Goal: Information Seeking & Learning: Learn about a topic

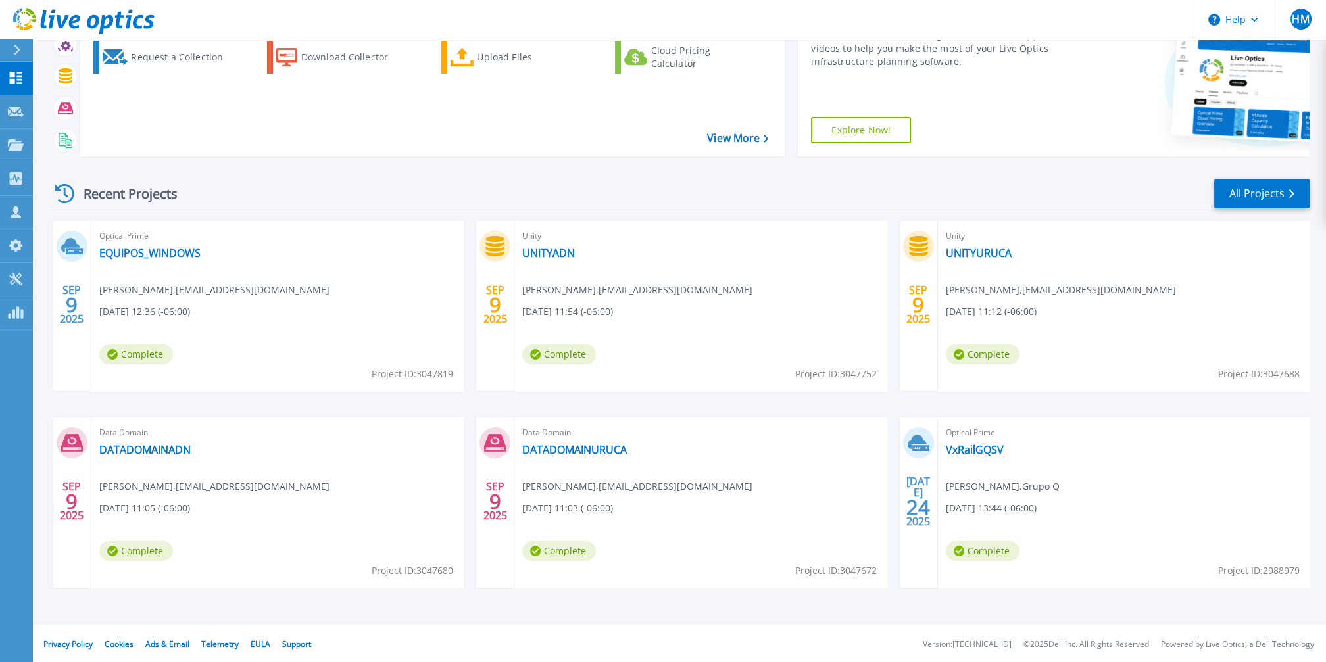
scroll to position [121, 0]
click at [1265, 194] on link "All Projects" at bounding box center [1261, 193] width 95 height 30
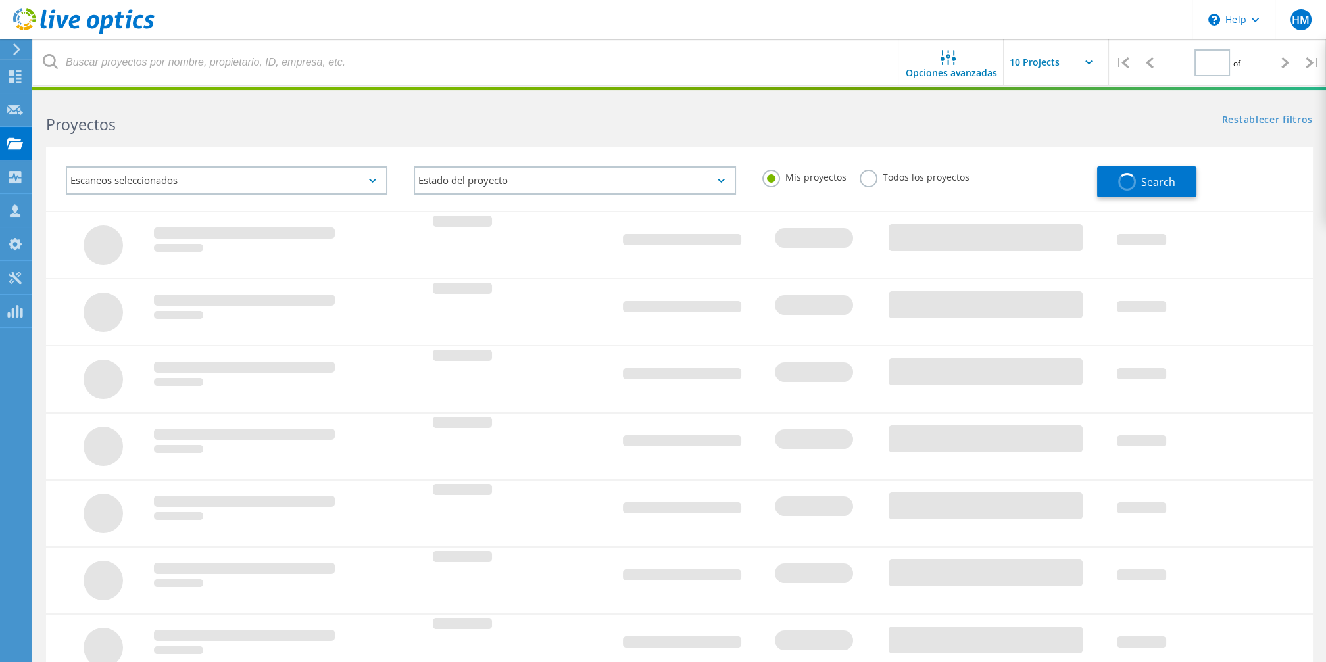
type input "1"
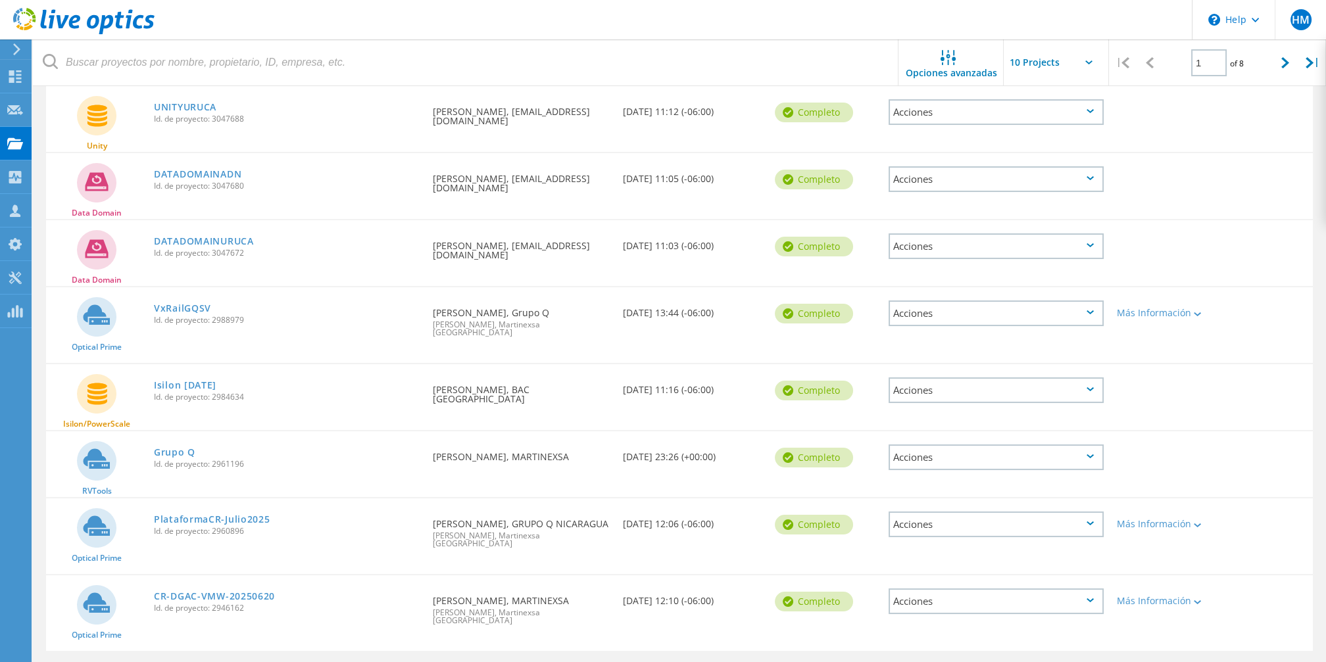
scroll to position [307, 0]
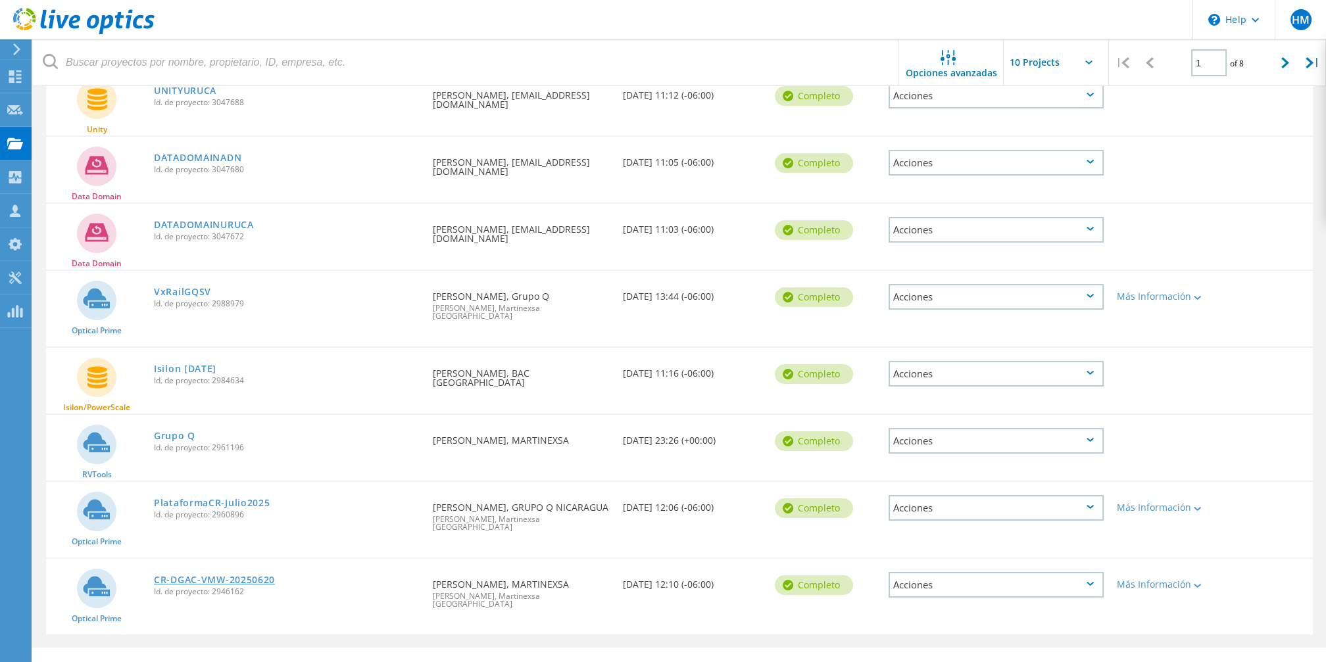
click at [243, 575] on link "CR-DGAC-VMW-20250620" at bounding box center [214, 579] width 121 height 9
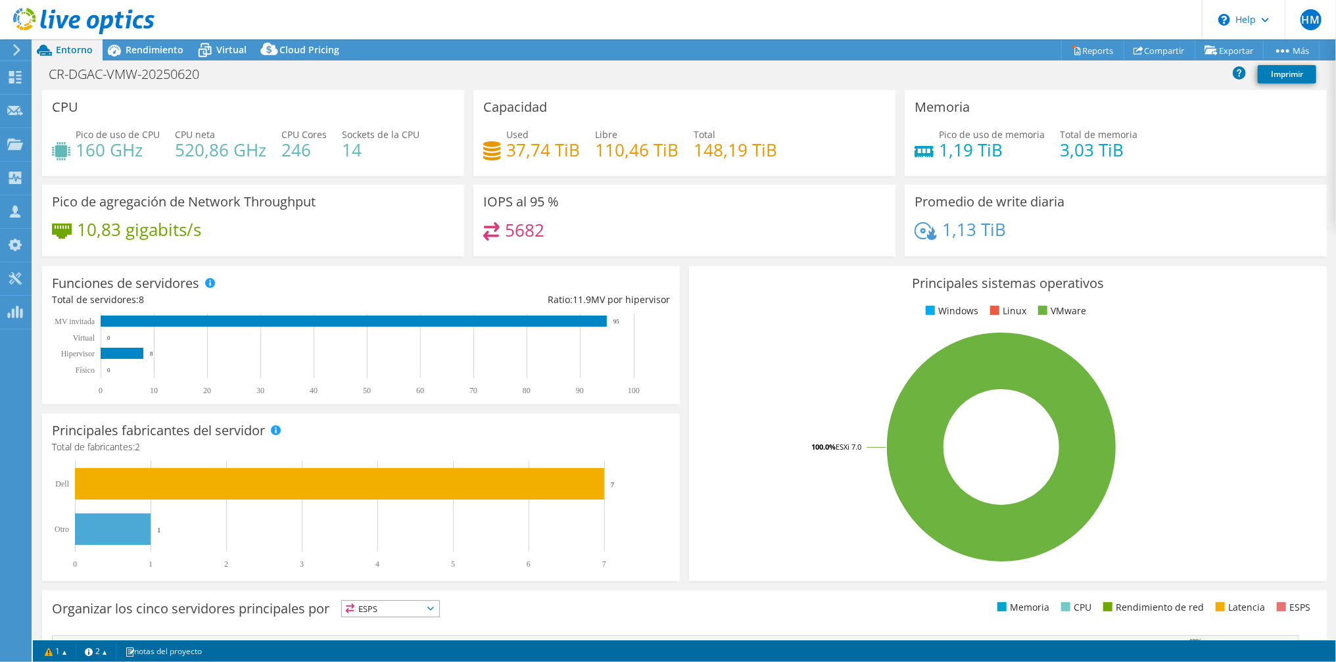
select select "USD"
click at [126, 49] on span "Rendimiento" at bounding box center [155, 49] width 58 height 12
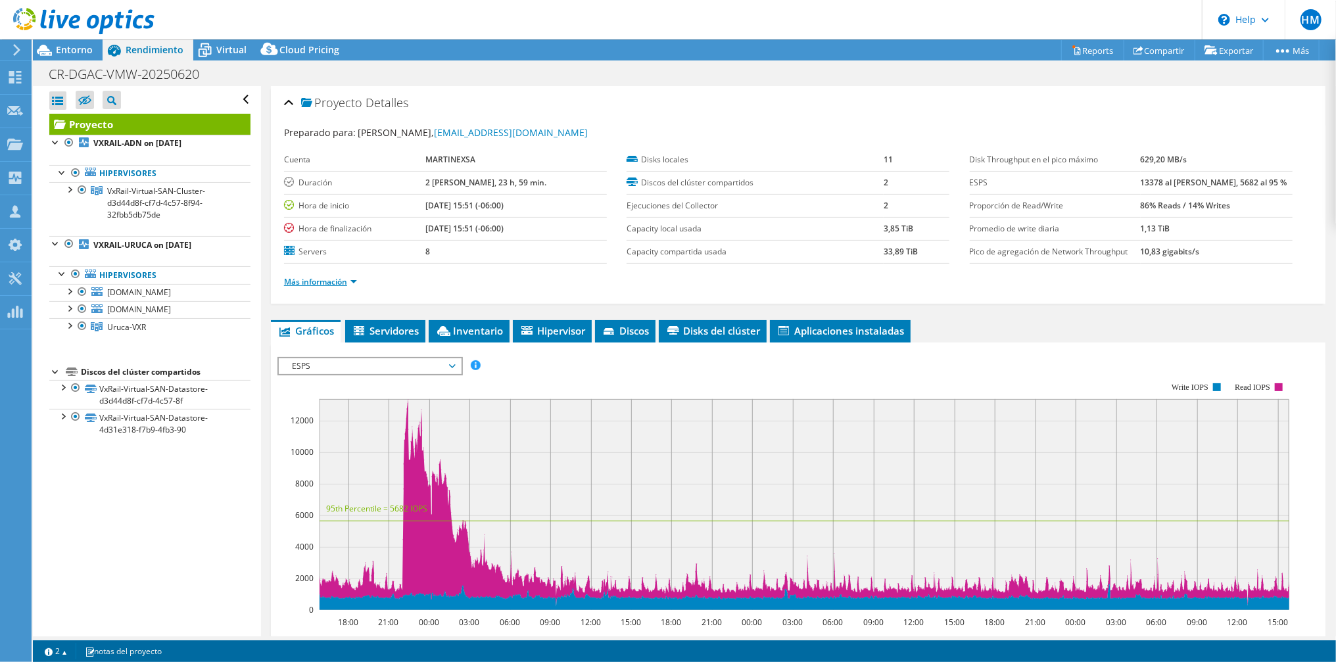
click at [351, 276] on link "Más información" at bounding box center [320, 281] width 73 height 11
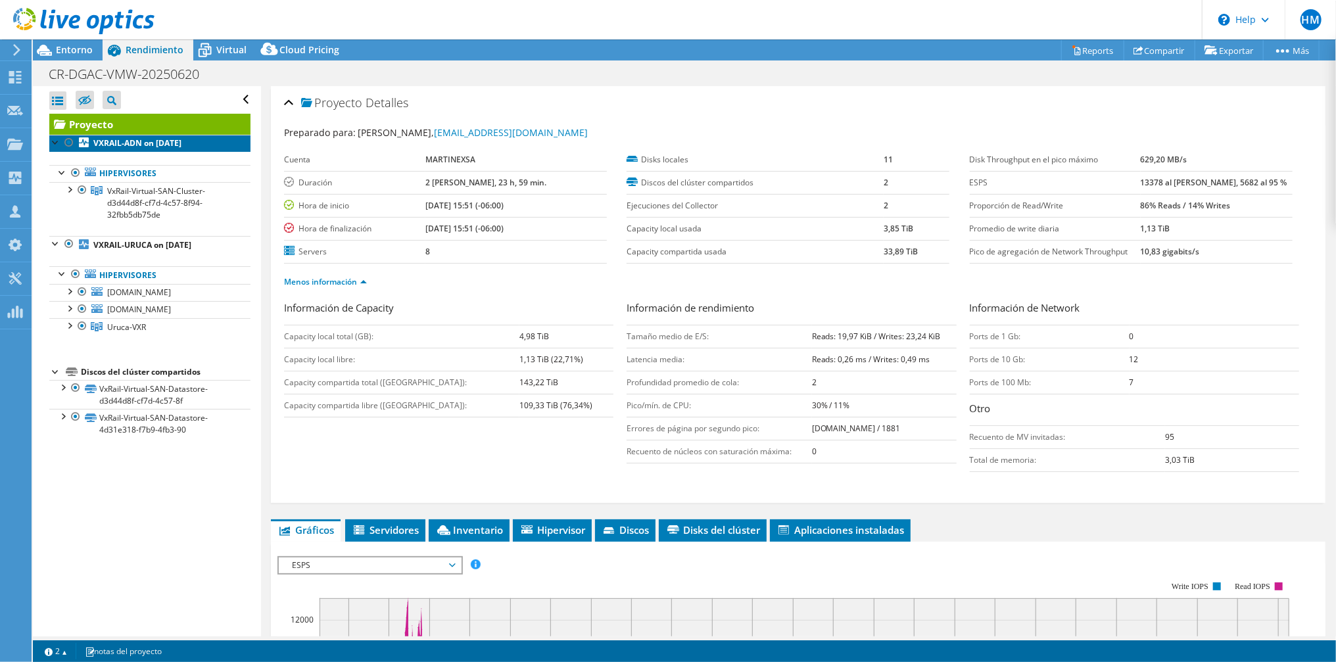
click at [142, 146] on b "VXRAIL-ADN on 6/20/2025" at bounding box center [137, 142] width 88 height 11
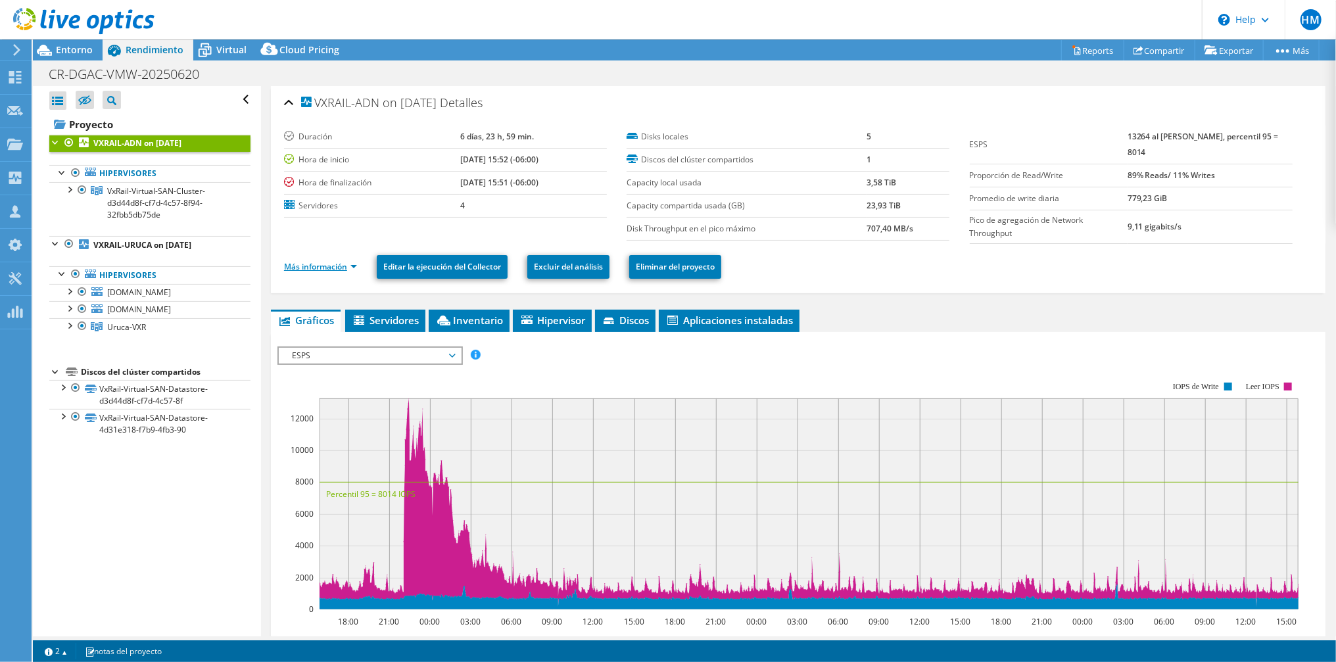
click at [353, 262] on link "Más información" at bounding box center [320, 266] width 73 height 11
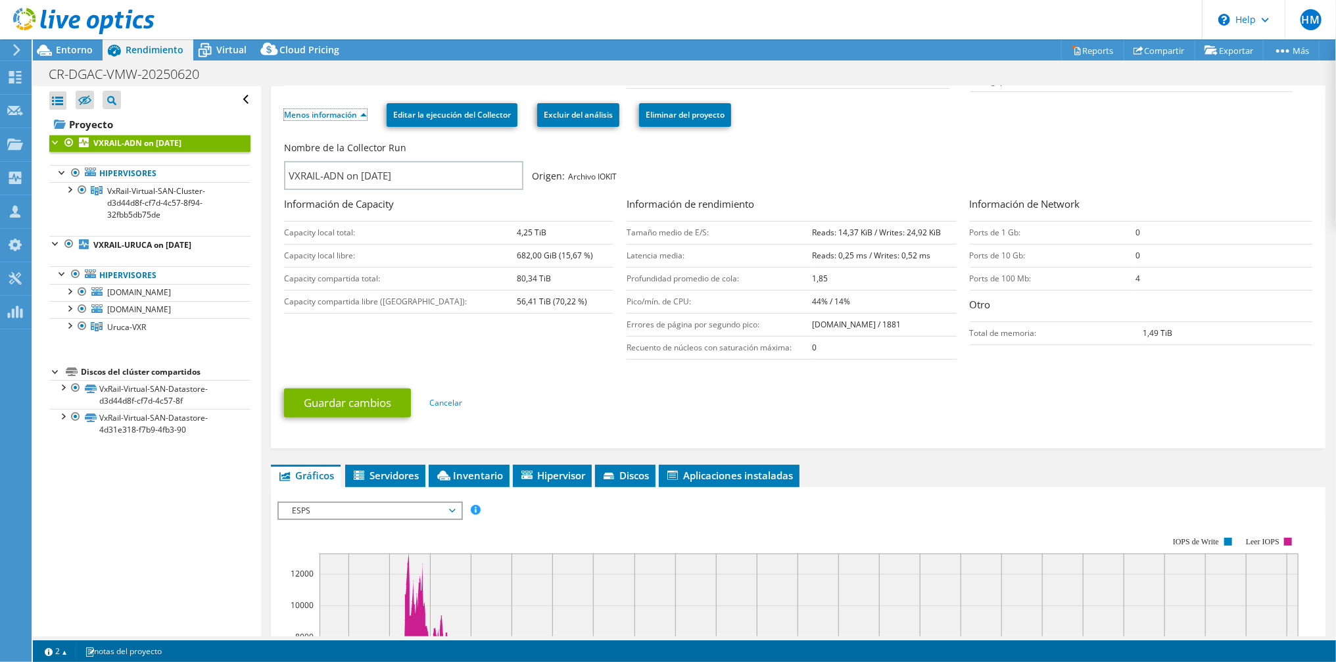
scroll to position [152, 0]
click at [210, 48] on icon at bounding box center [204, 50] width 23 height 23
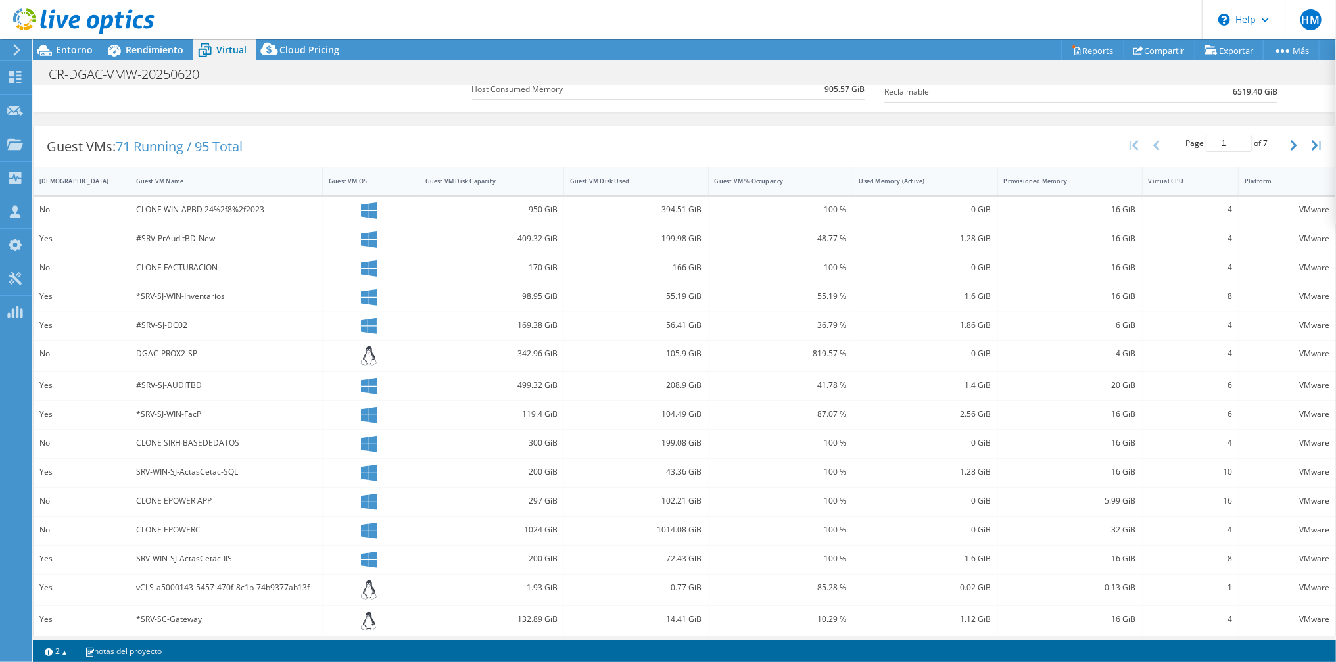
scroll to position [0, 0]
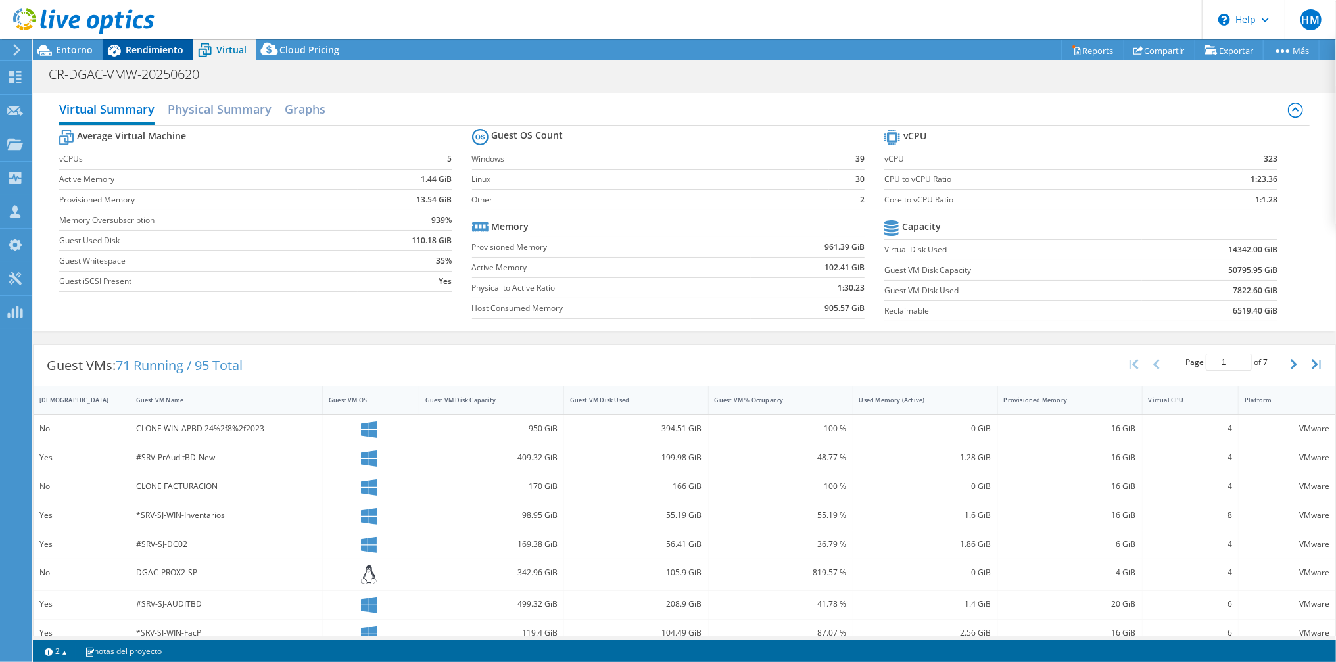
click at [132, 52] on span "Rendimiento" at bounding box center [155, 49] width 58 height 12
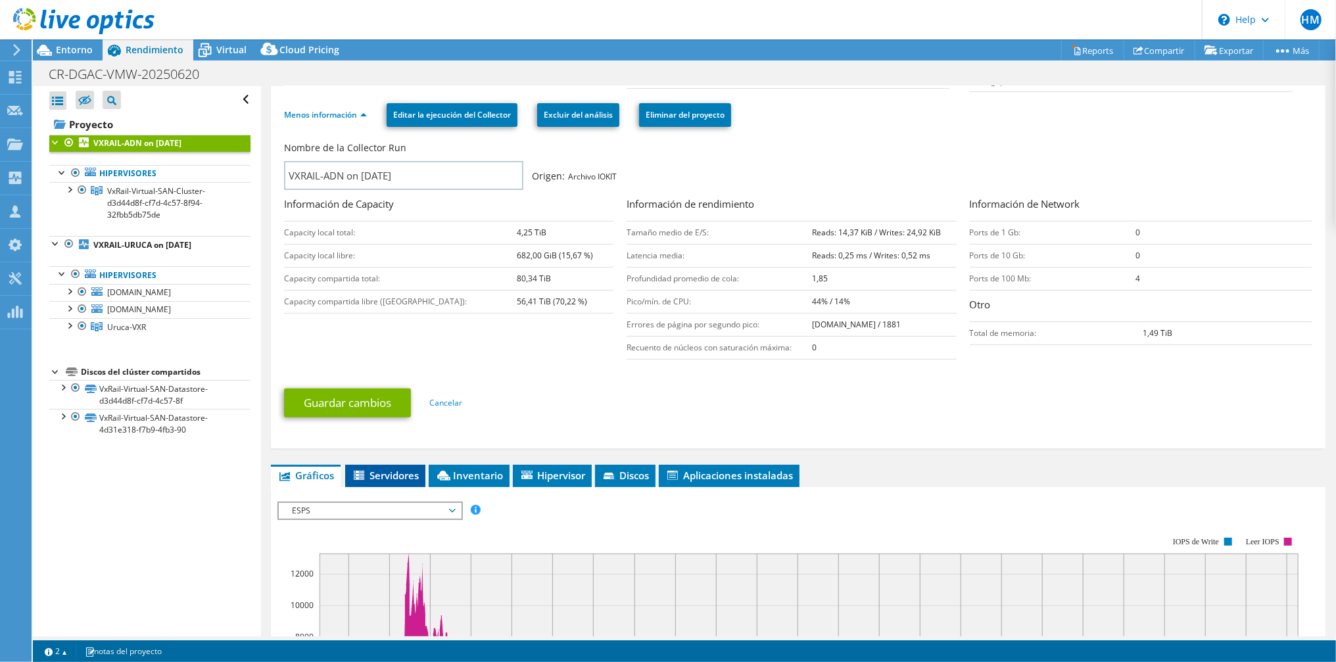
click at [380, 475] on span "Servidores" at bounding box center [385, 475] width 67 height 13
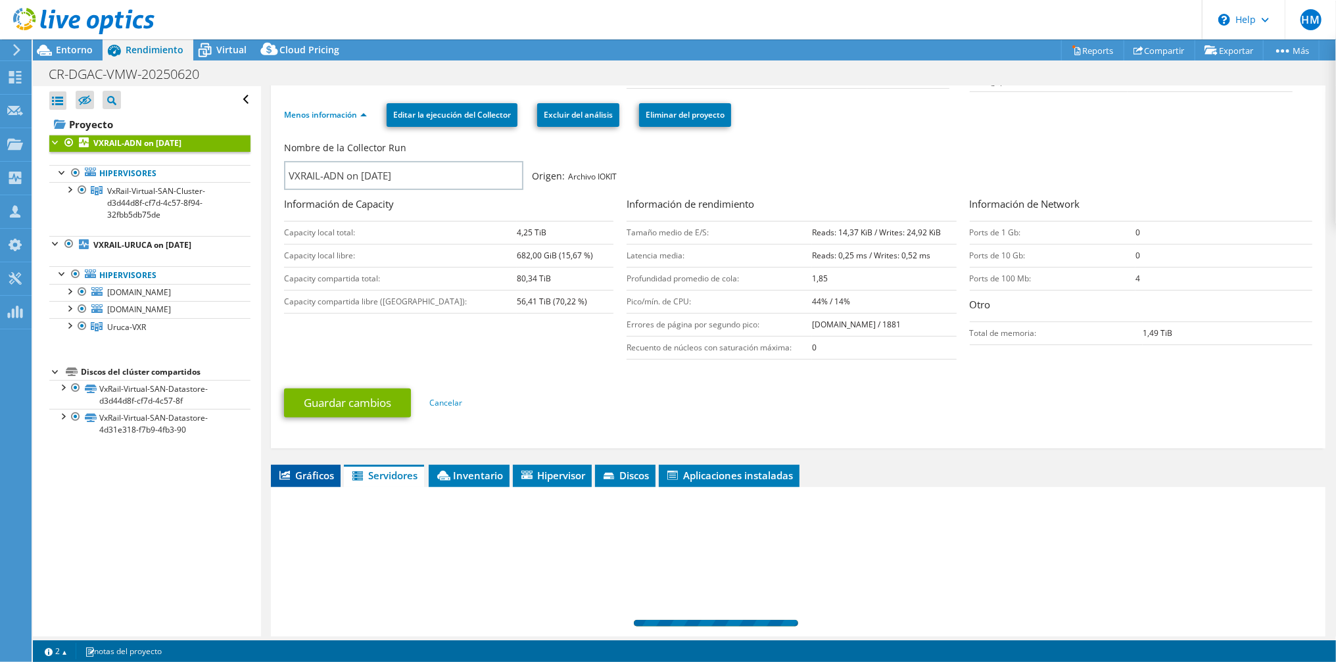
click at [330, 472] on span "Gráficos" at bounding box center [306, 475] width 57 height 13
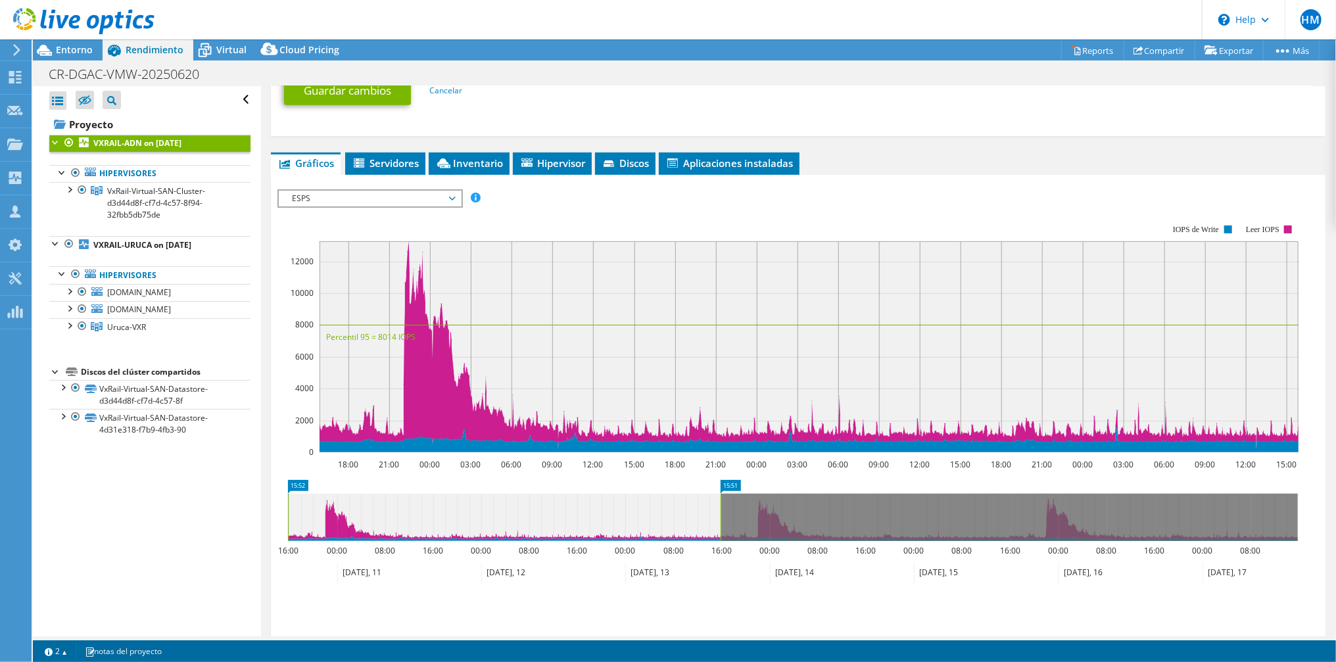
scroll to position [462, 0]
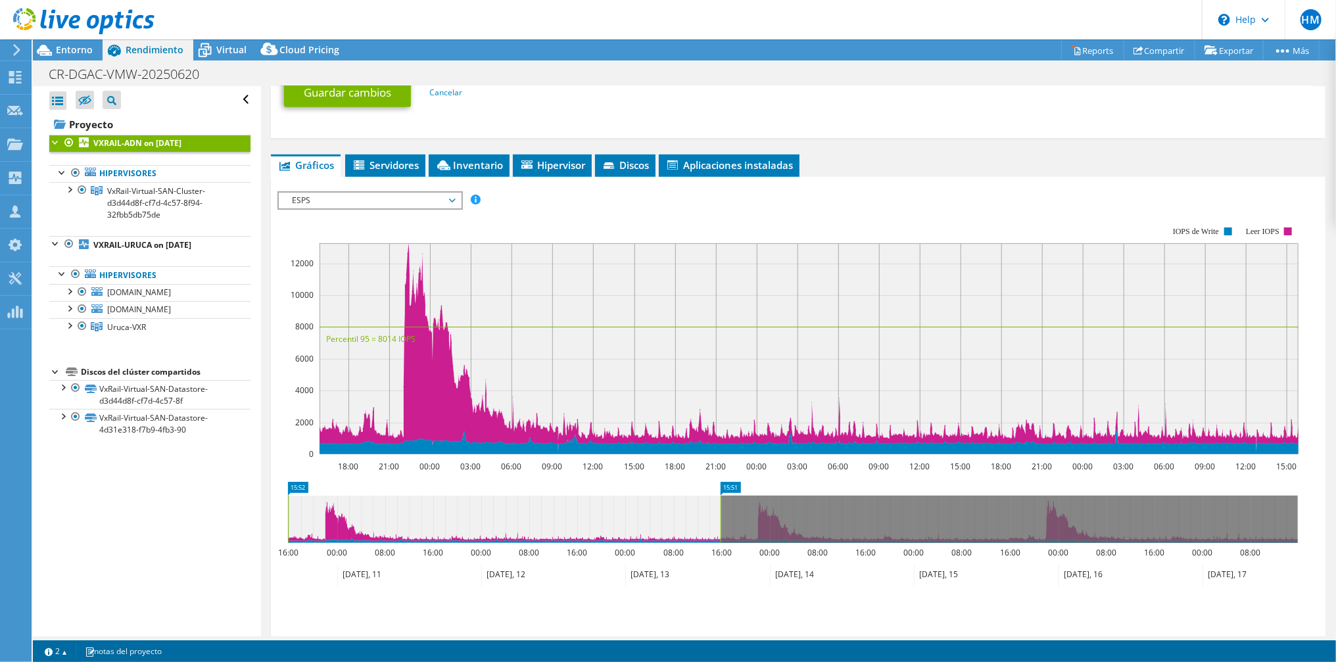
click at [383, 193] on span "ESPS" at bounding box center [369, 201] width 169 height 16
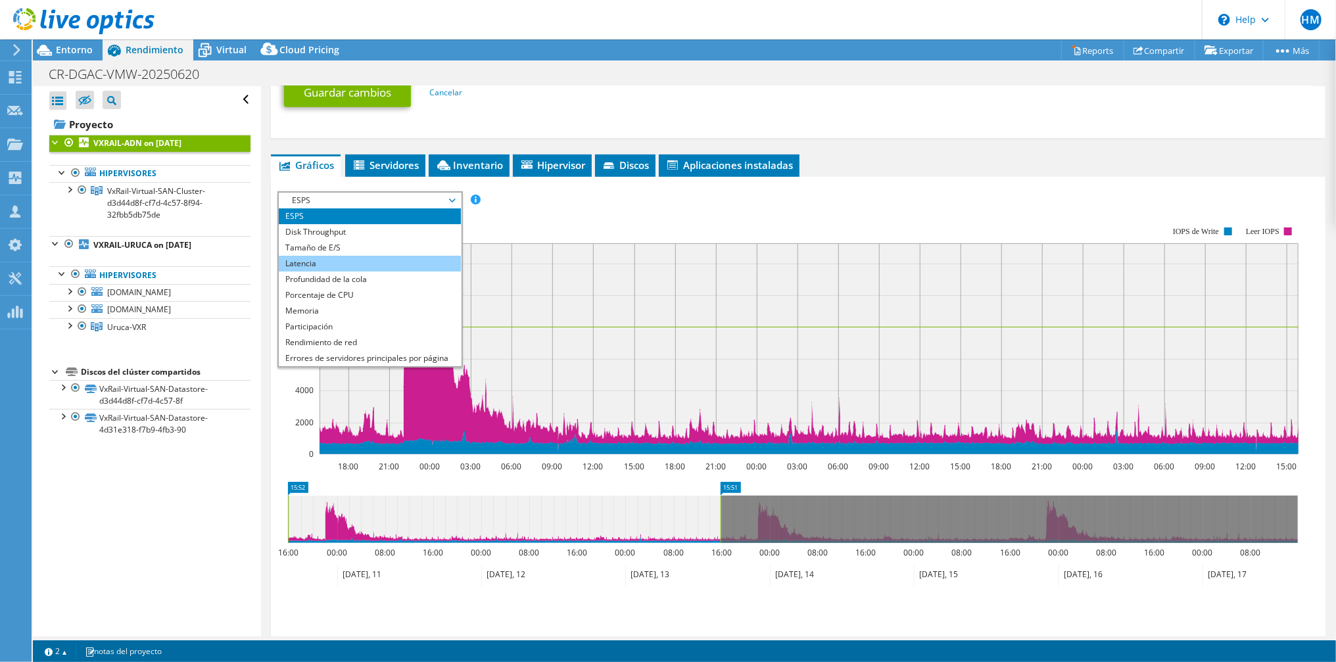
scroll to position [348, 0]
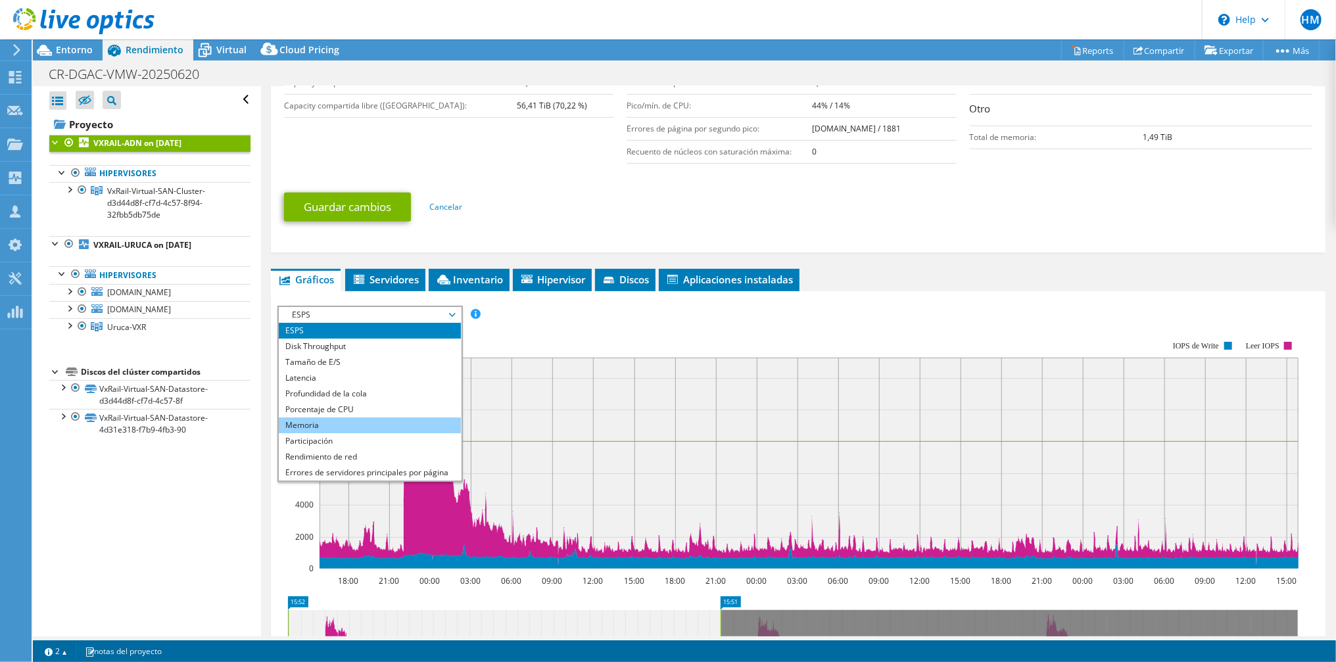
click at [331, 425] on li "Memoria" at bounding box center [370, 426] width 182 height 16
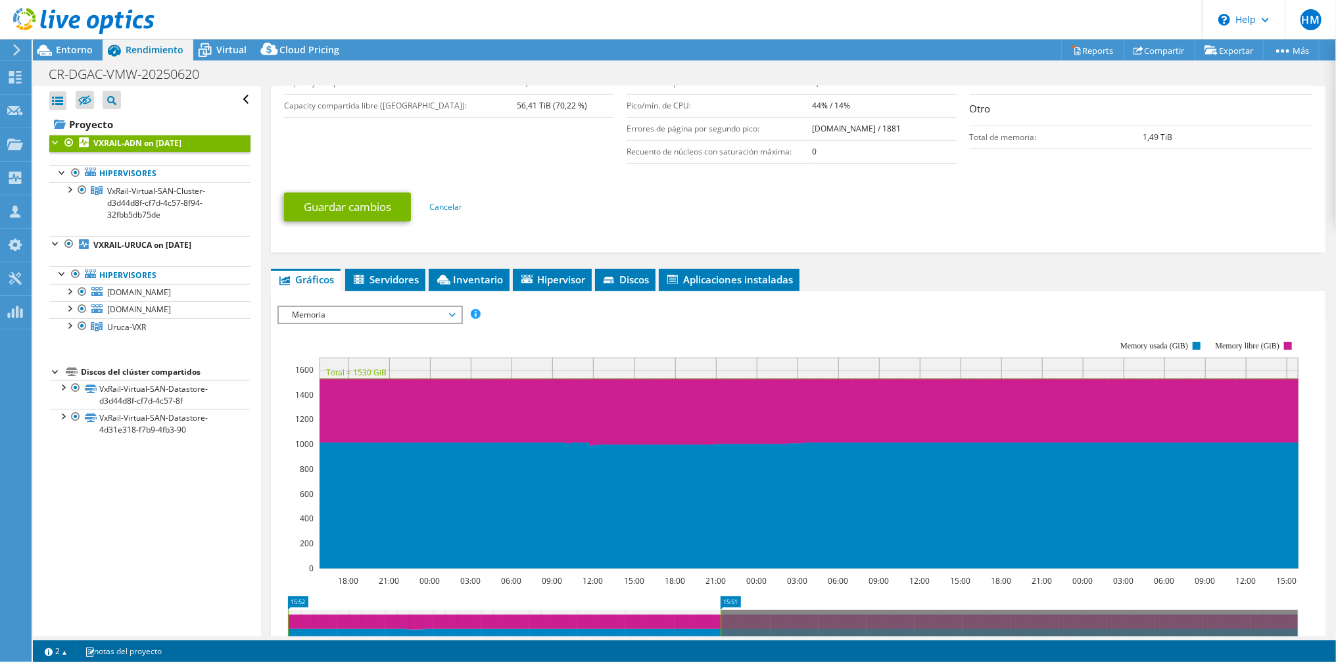
click at [343, 307] on span "Memoria" at bounding box center [369, 315] width 169 height 16
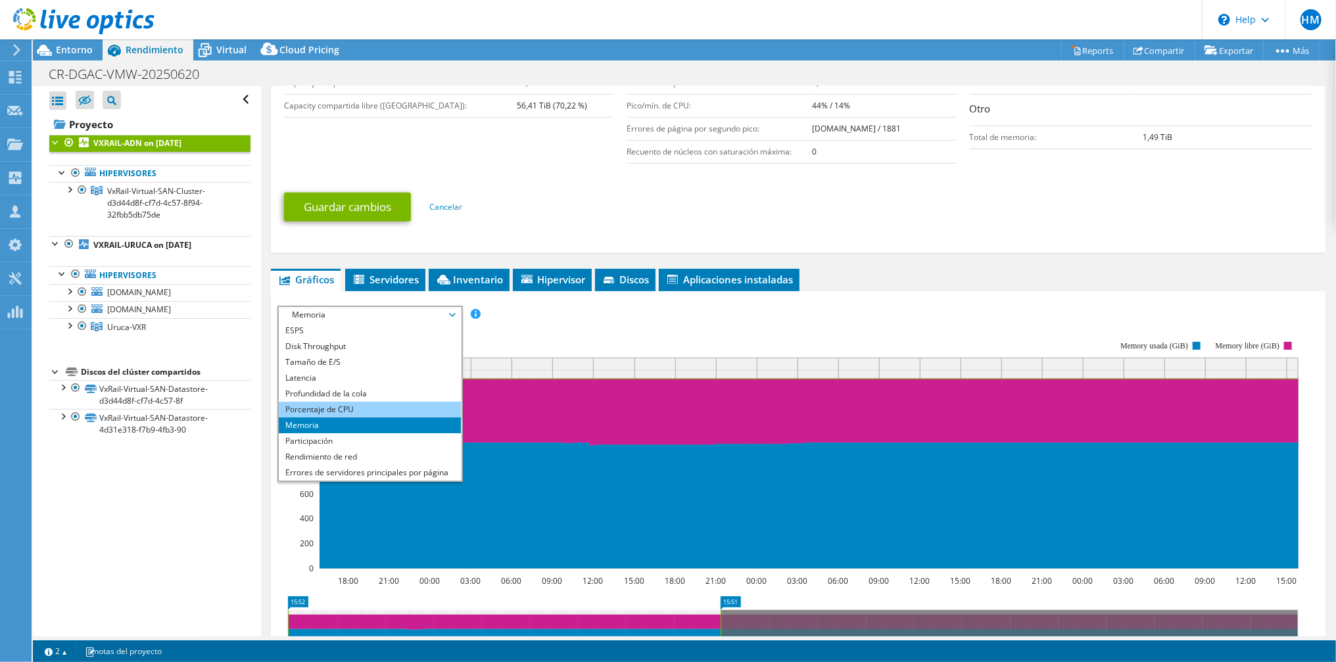
click at [366, 408] on li "Porcentaje de CPU" at bounding box center [370, 410] width 182 height 16
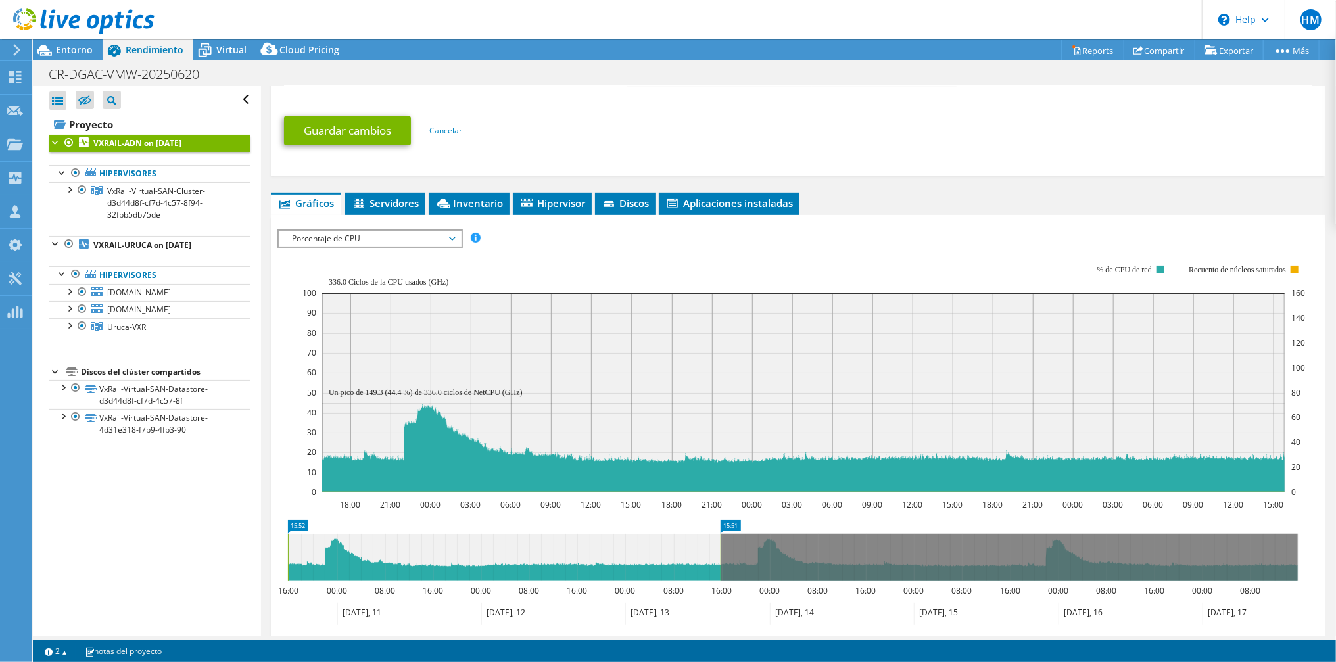
scroll to position [429, 0]
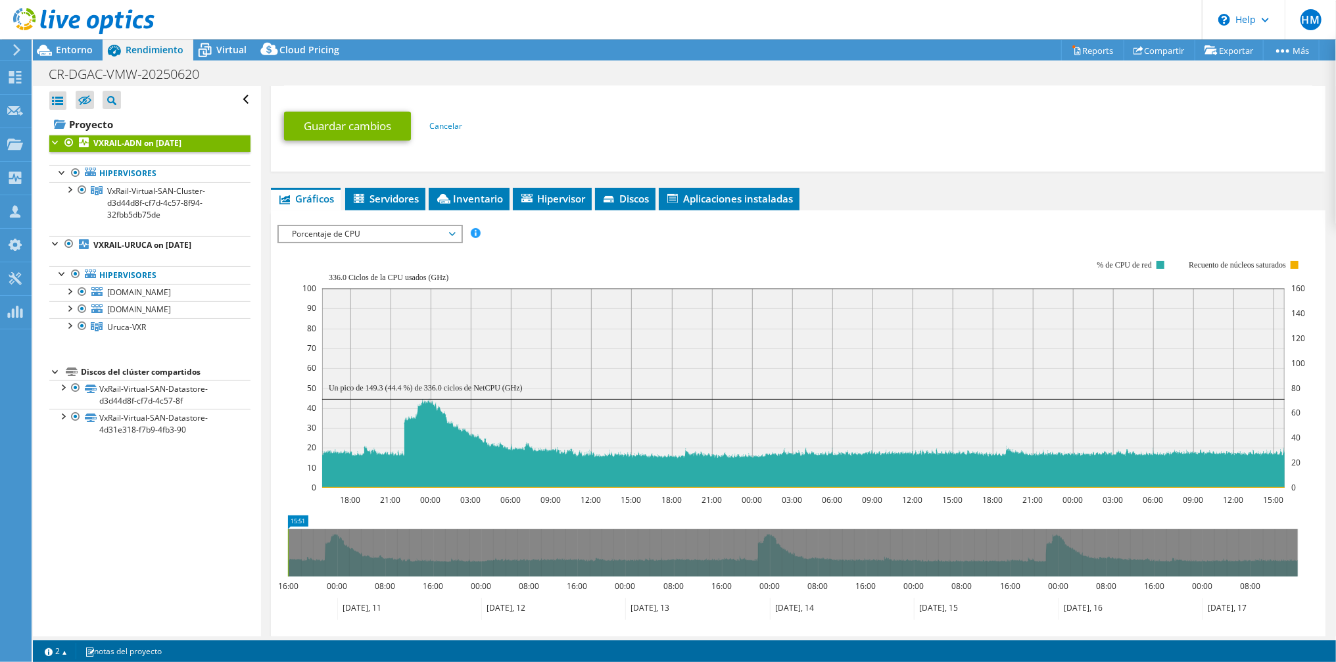
drag, startPoint x: 720, startPoint y: 538, endPoint x: 245, endPoint y: 536, distance: 474.8
click at [245, 536] on div "Abrir todo Cerrar todo Ocultar nodos excluidos Filtro de árbol del proyecto" at bounding box center [684, 361] width 1303 height 550
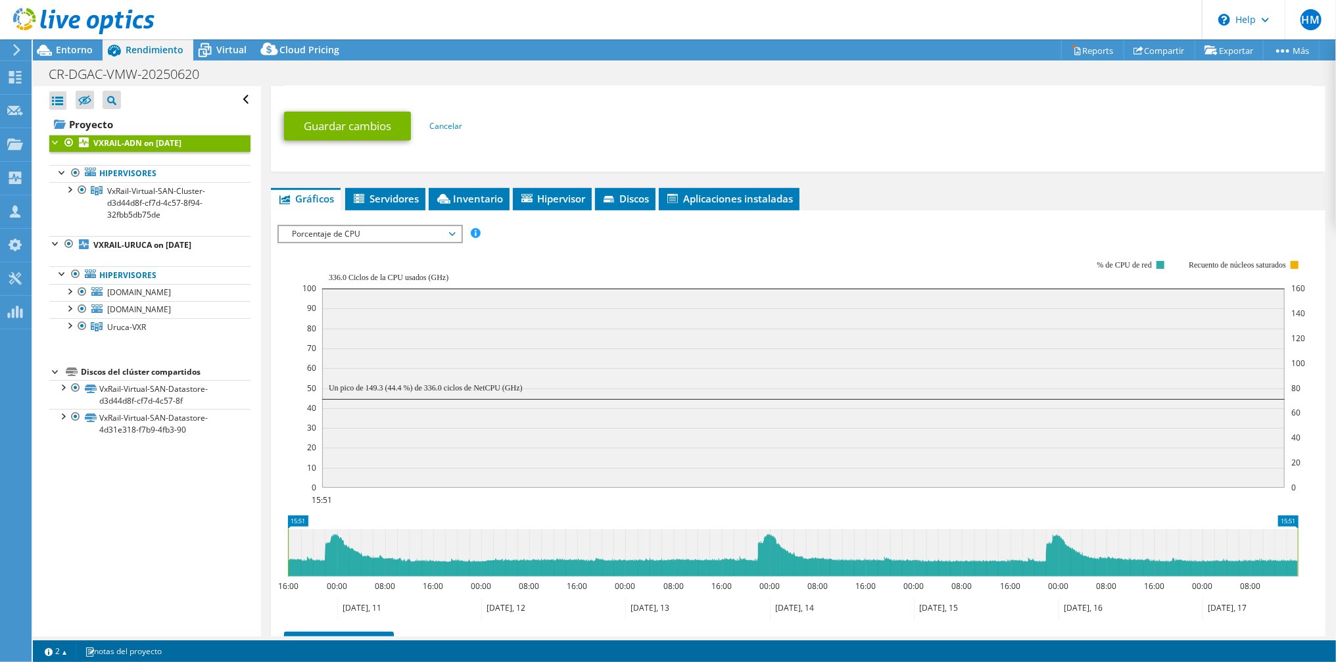
drag, startPoint x: 286, startPoint y: 550, endPoint x: 1323, endPoint y: 578, distance: 1037.4
click at [1323, 578] on div "VXRAIL-ADN on 6/20/2025 Detalles Duración 6 días, 23 h, 59 min. Hora de inicio …" at bounding box center [798, 355] width 1075 height 1397
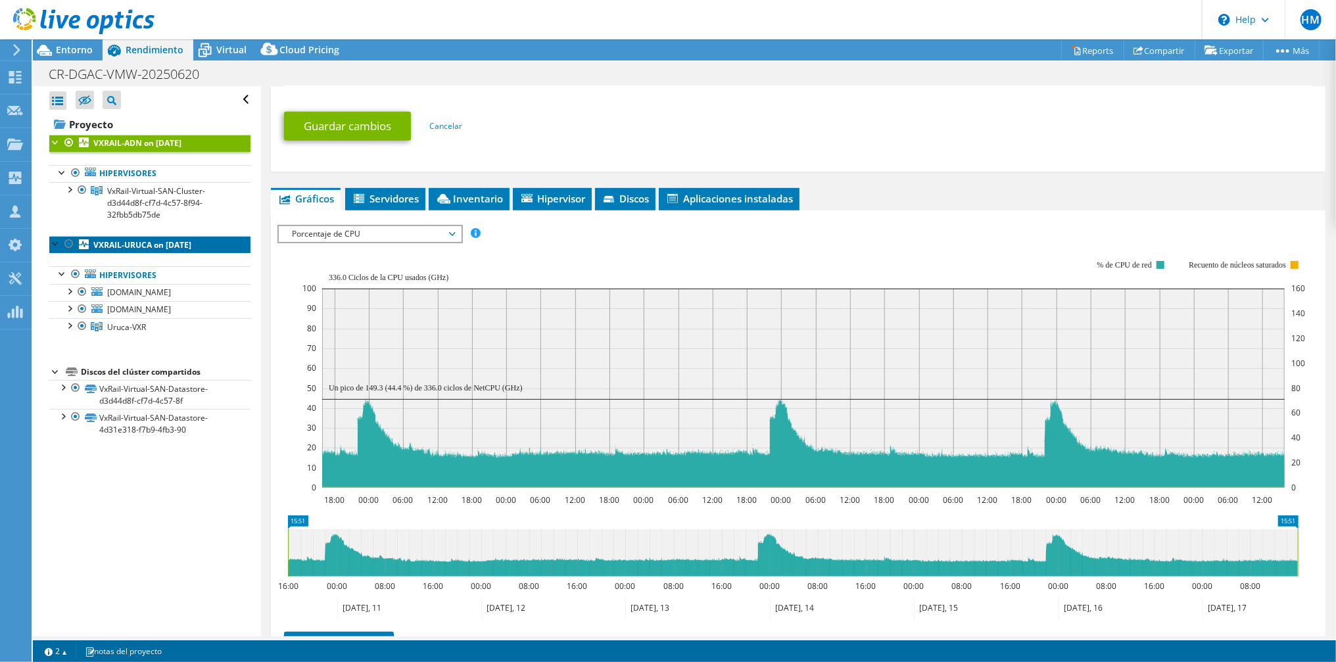
click at [164, 243] on b "VXRAIL-URUCA on 6/20/2025" at bounding box center [142, 244] width 98 height 11
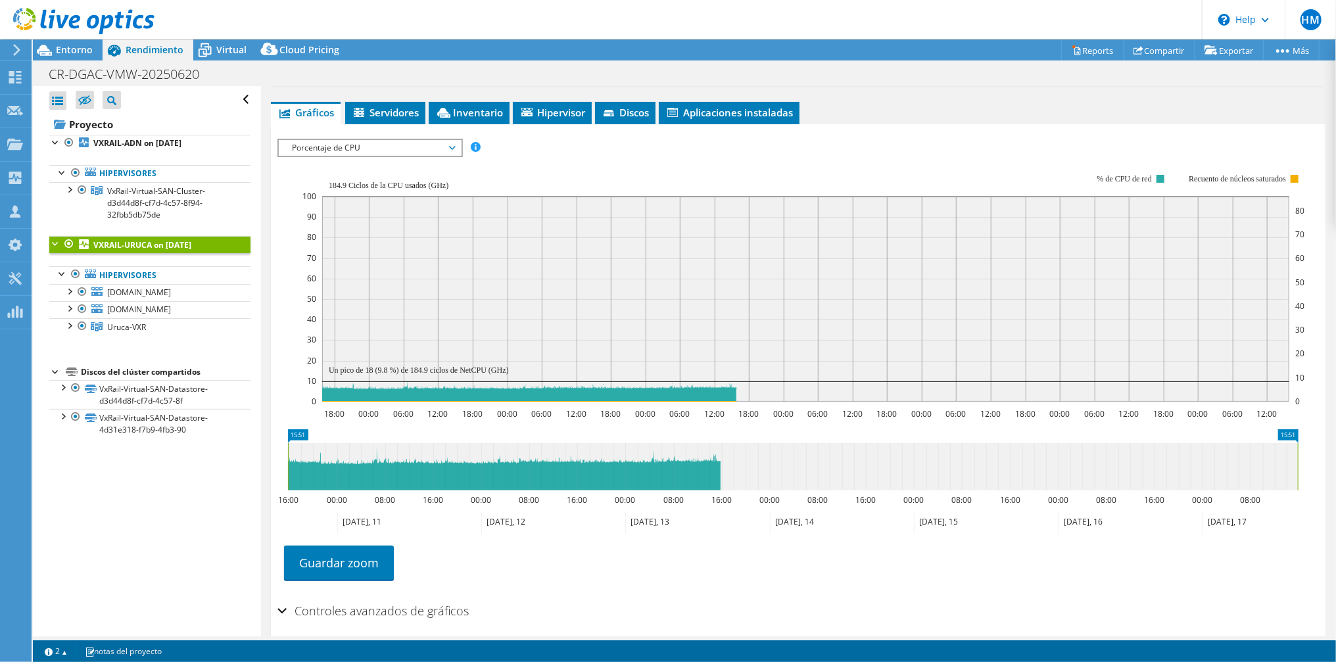
scroll to position [205, 0]
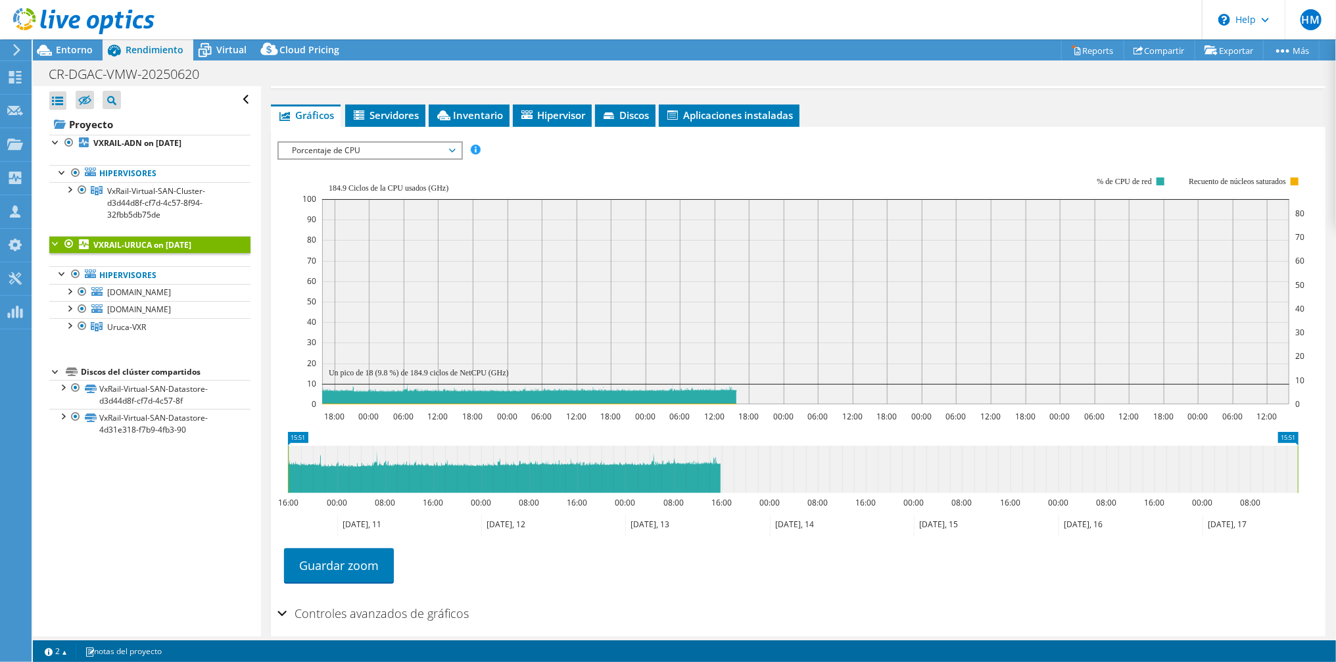
click at [378, 460] on icon at bounding box center [793, 469] width 1010 height 47
click at [149, 142] on b "VXRAIL-ADN on 6/20/2025" at bounding box center [137, 142] width 88 height 11
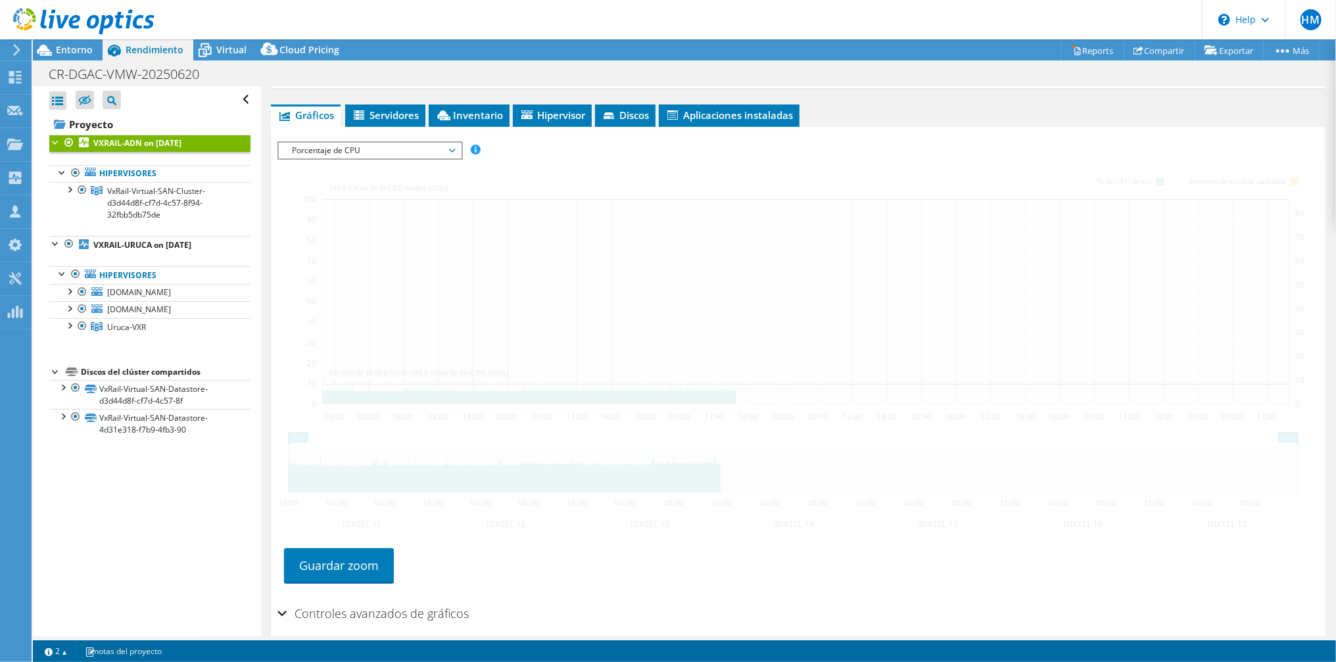
scroll to position [208, 0]
